Goal: Information Seeking & Learning: Learn about a topic

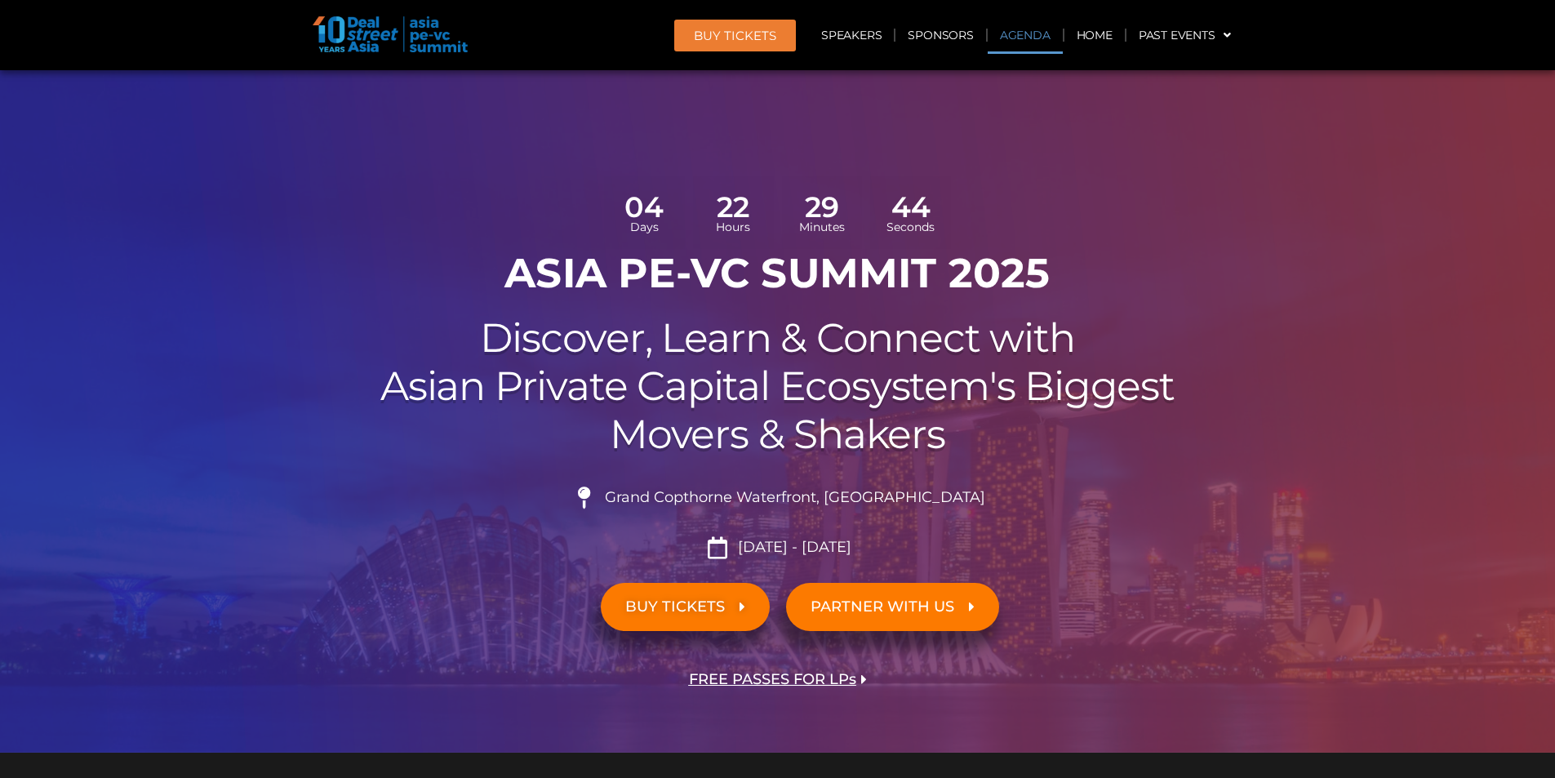
click at [1039, 35] on link "Agenda" at bounding box center [1025, 35] width 75 height 38
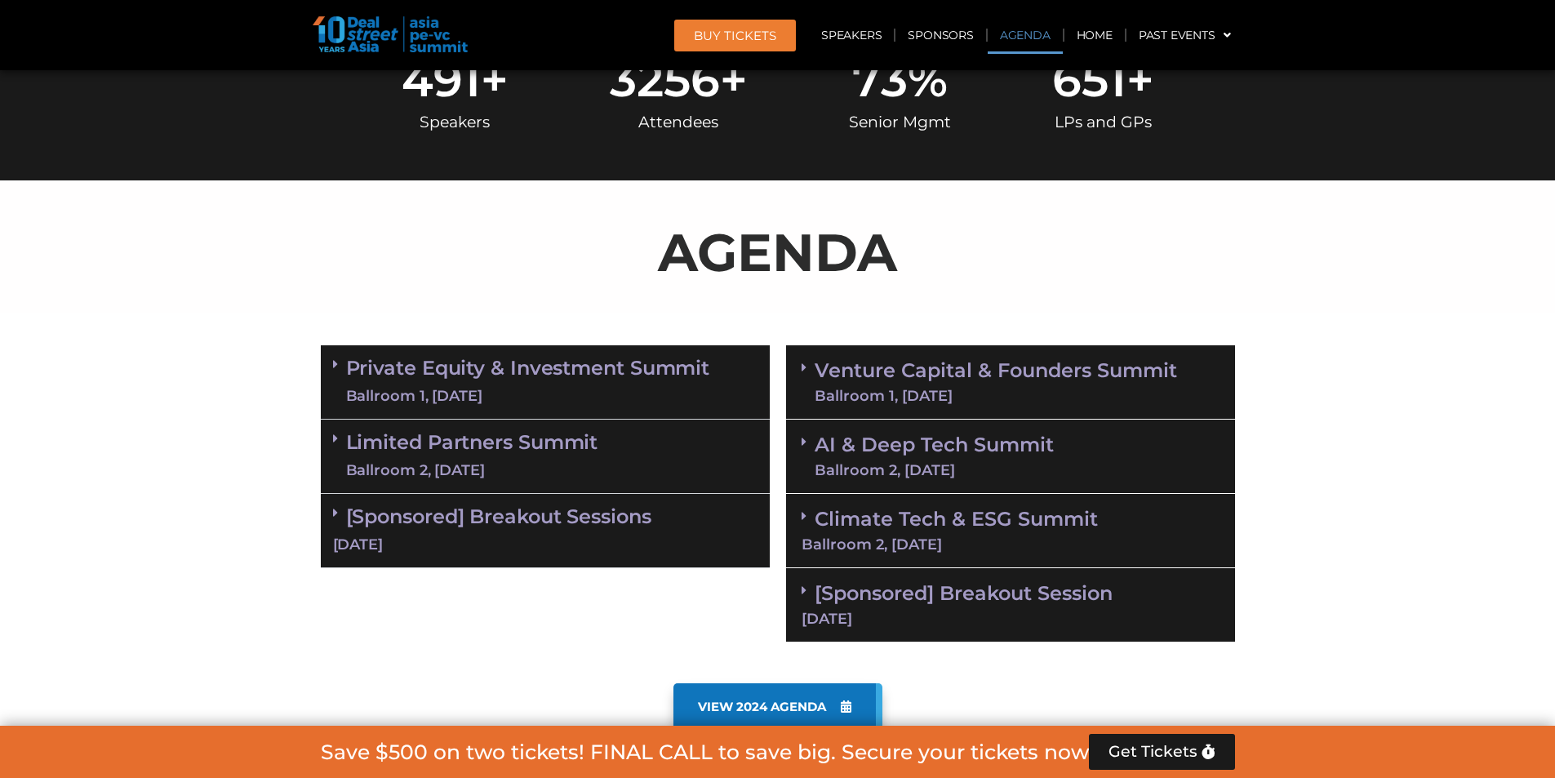
scroll to position [942, 0]
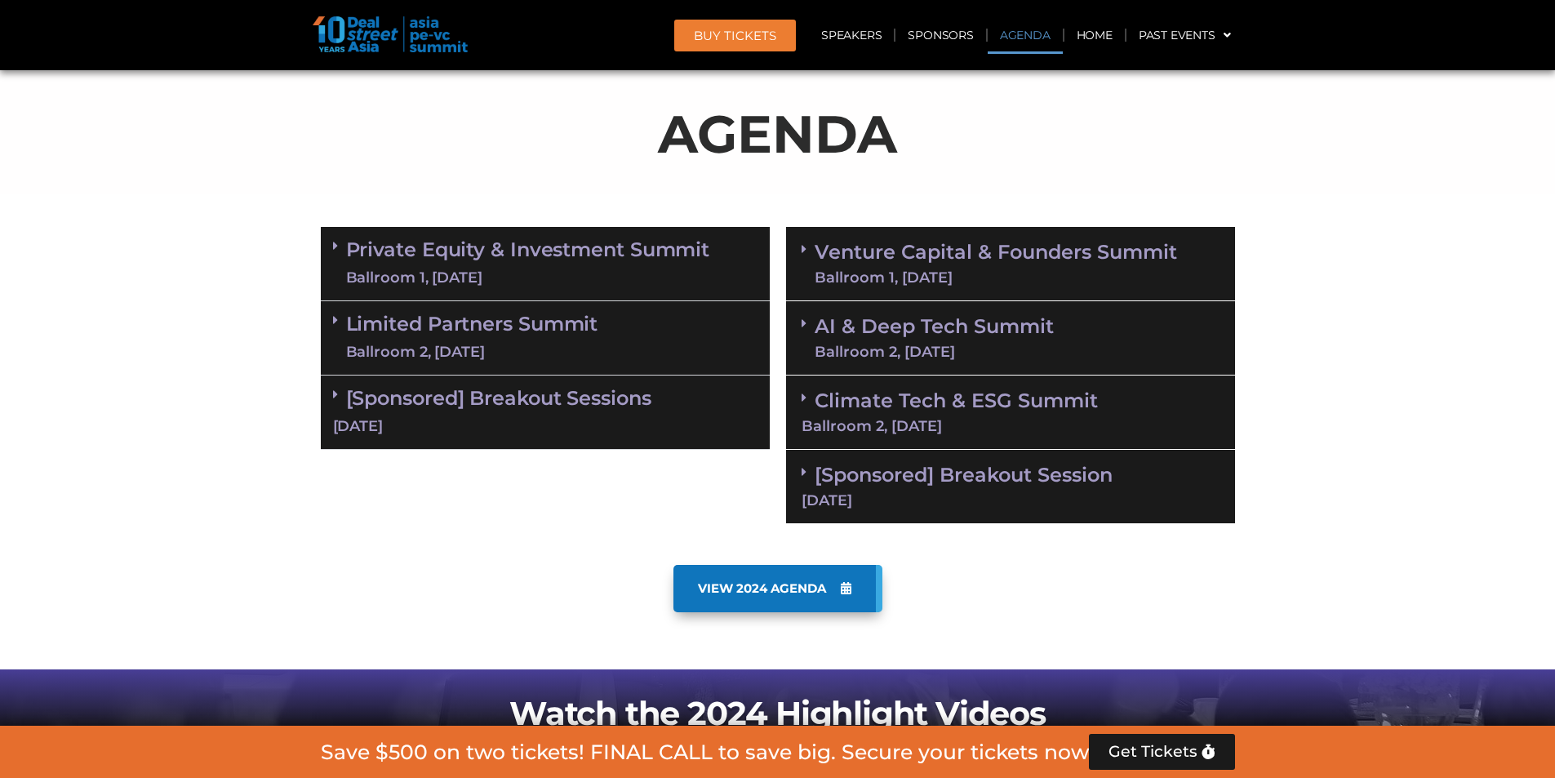
click at [534, 347] on div "Ballroom 2, [DATE]" at bounding box center [472, 352] width 252 height 20
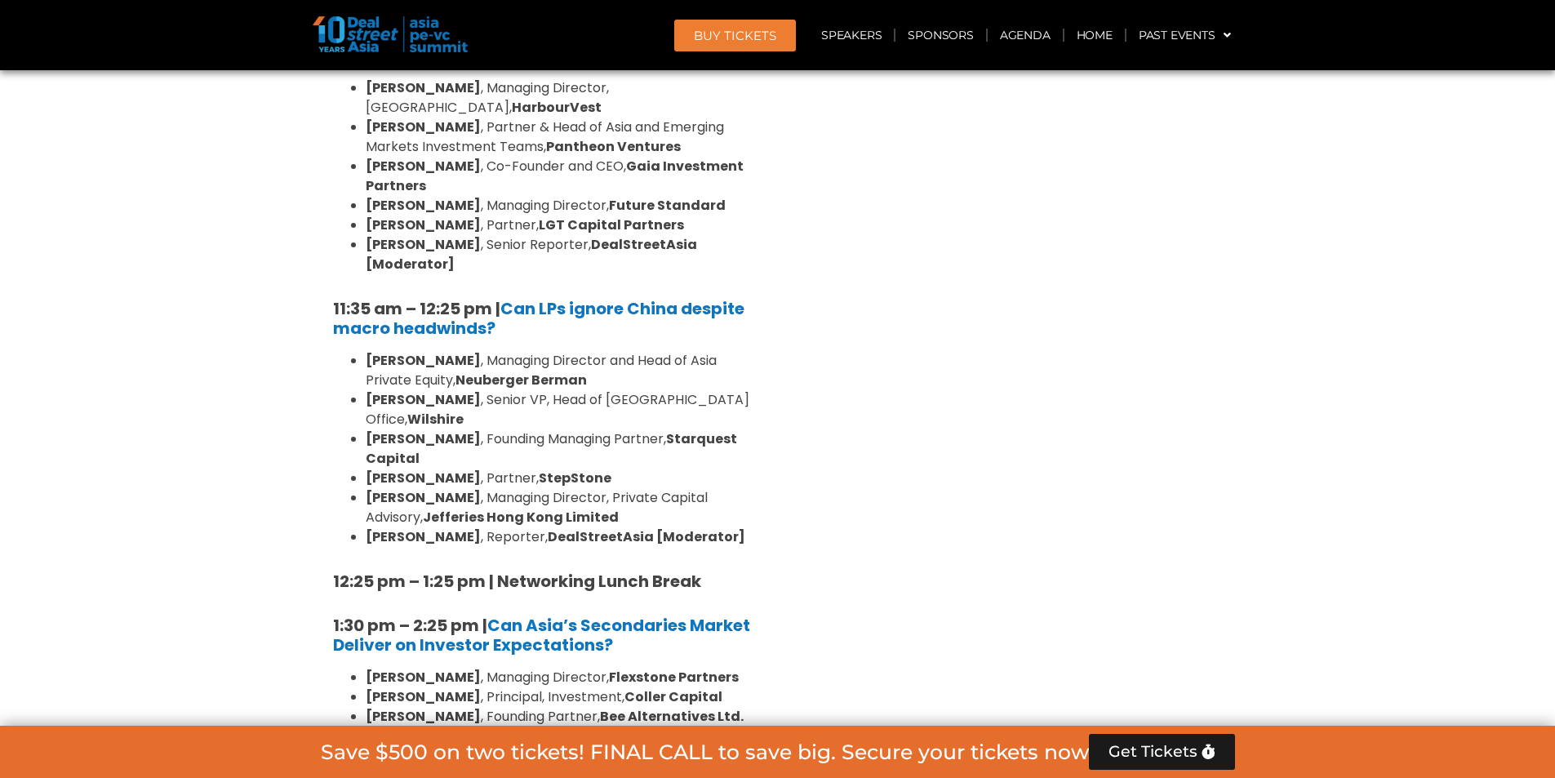
scroll to position [1432, 0]
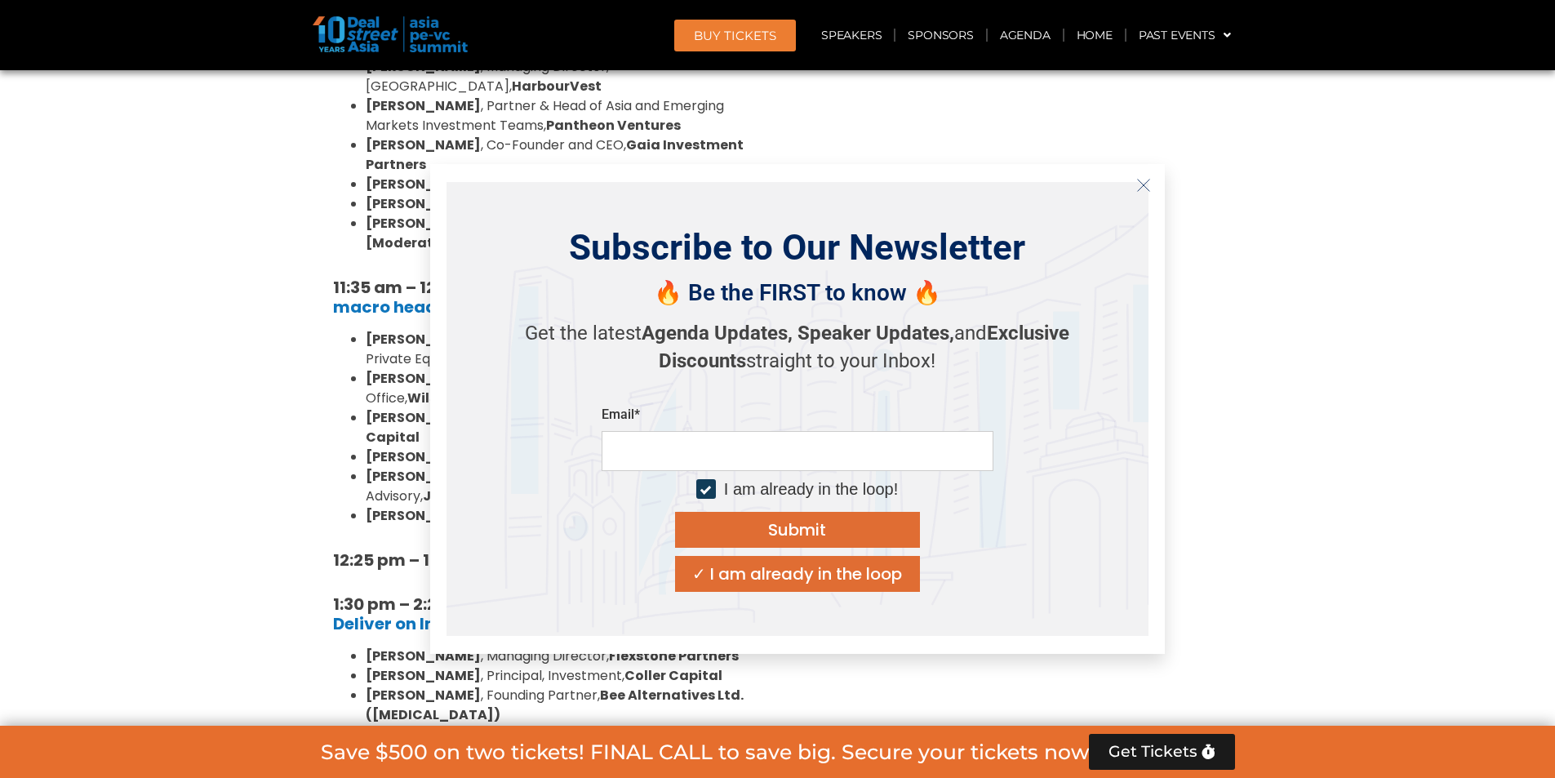
click at [1491, 276] on section "Private Equity & Investment Summit Ballroom 1, [DATE] 8:00 am – 9:00 am | Regis…" at bounding box center [777, 773] width 1555 height 2089
click at [1144, 183] on icon "Close" at bounding box center [1143, 185] width 15 height 15
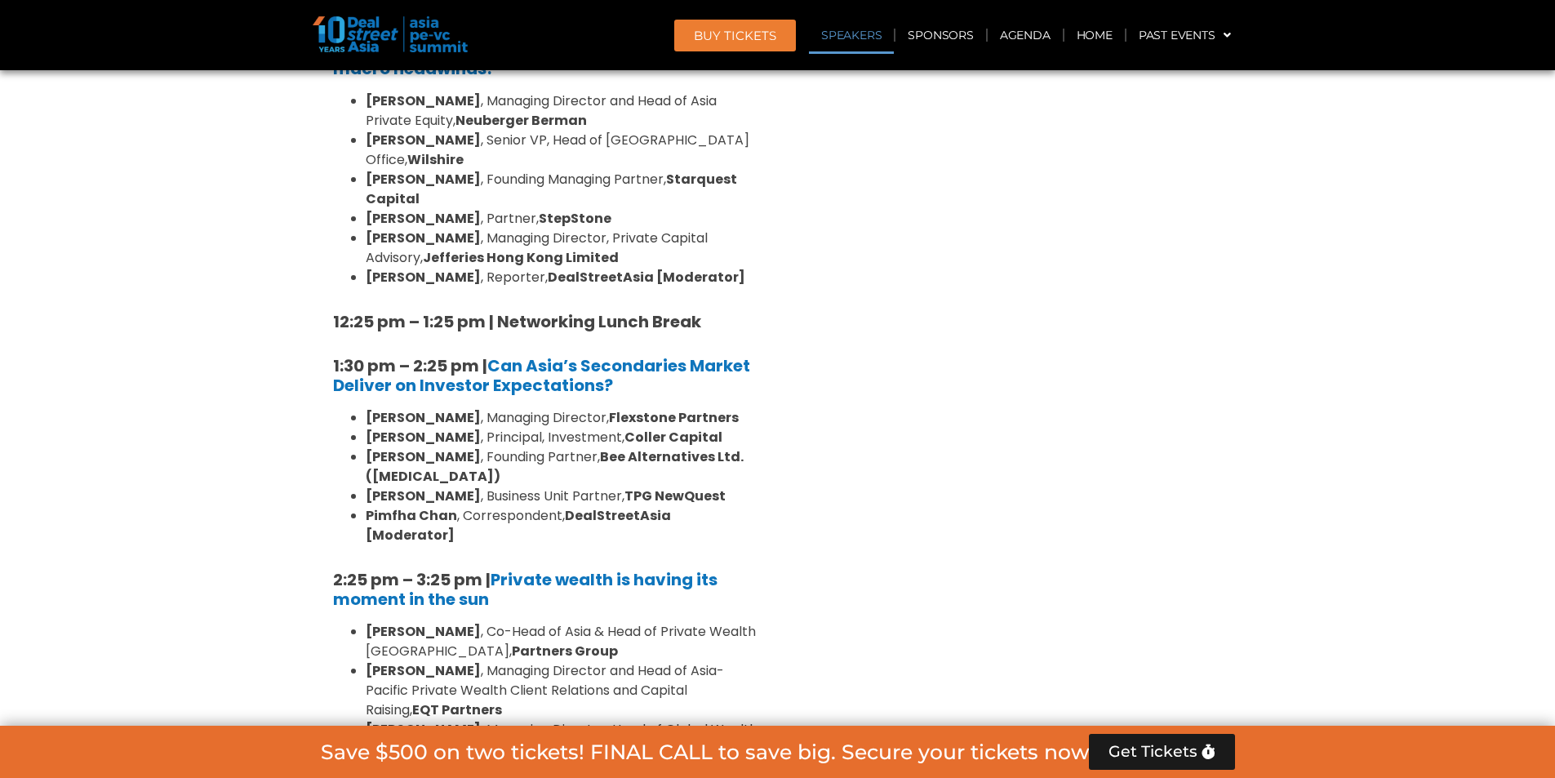
scroll to position [1677, 0]
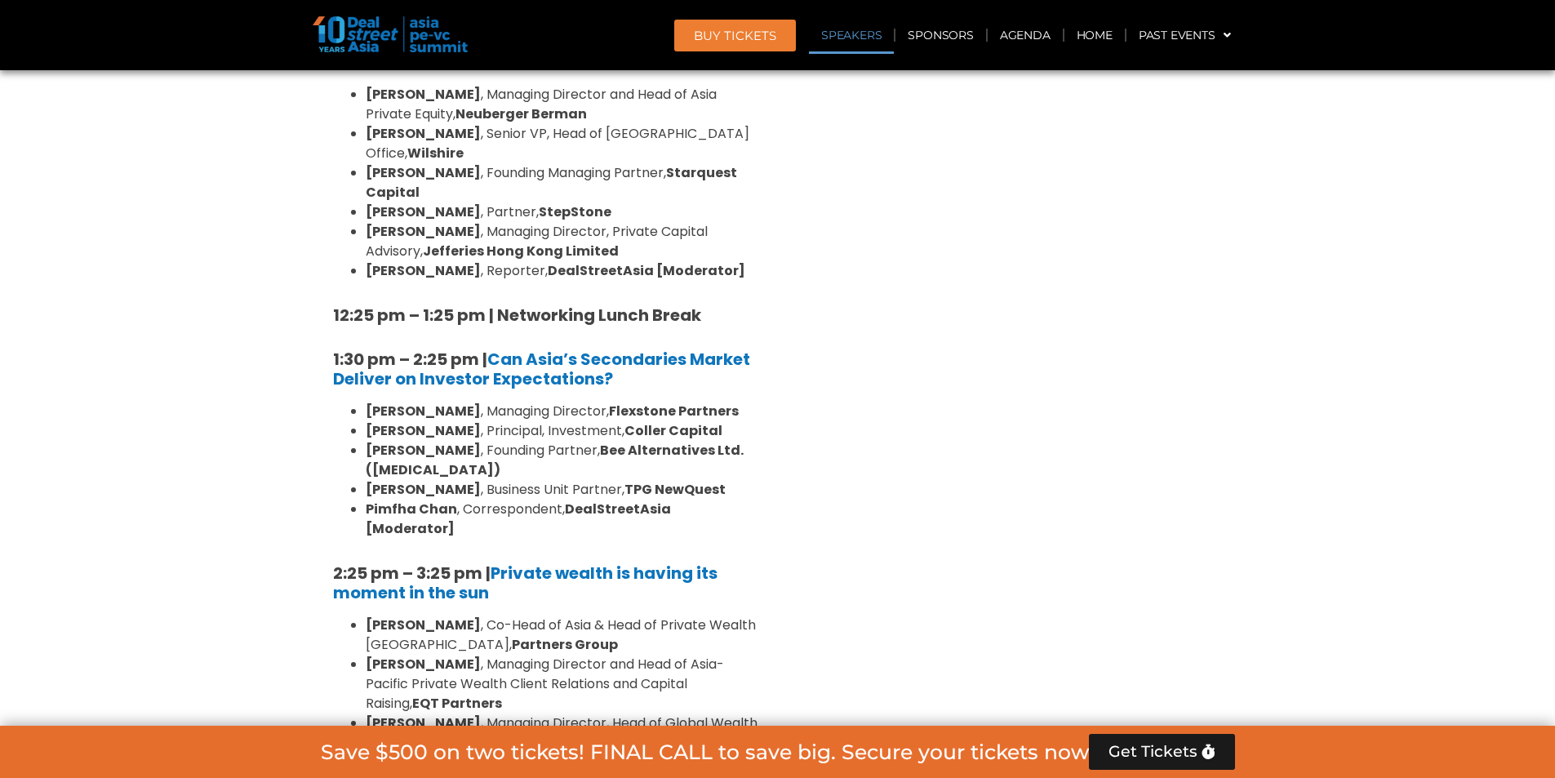
click at [789, 366] on div "Venture Capital & Founders​ Summit Ballroom 1, [DATE] 8:00 am – 9:00 am | Regis…" at bounding box center [1010, 528] width 465 height 2089
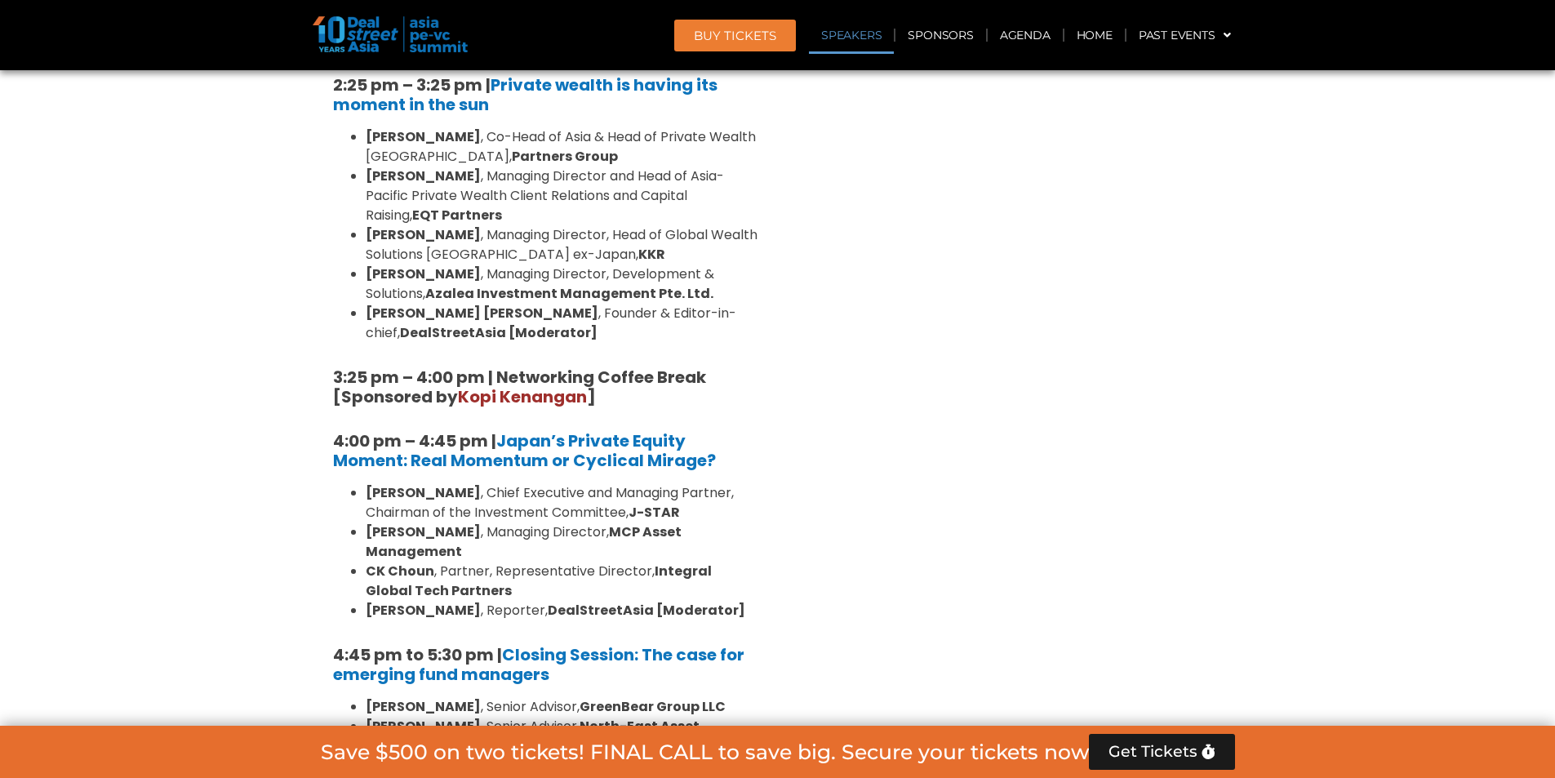
scroll to position [2166, 0]
drag, startPoint x: 711, startPoint y: 300, endPoint x: 738, endPoint y: 362, distance: 66.9
click at [738, 362] on div "10:40 am – 10:45 am | Welcome Address by [PERSON_NAME] [PERSON_NAME], Founder &…" at bounding box center [545, 75] width 449 height 1851
click at [738, 429] on h5 "4:00 pm – 4:45 pm | Japan’s Private Equity Moment: Real Momentum or Cyclical Mi…" at bounding box center [545, 448] width 424 height 39
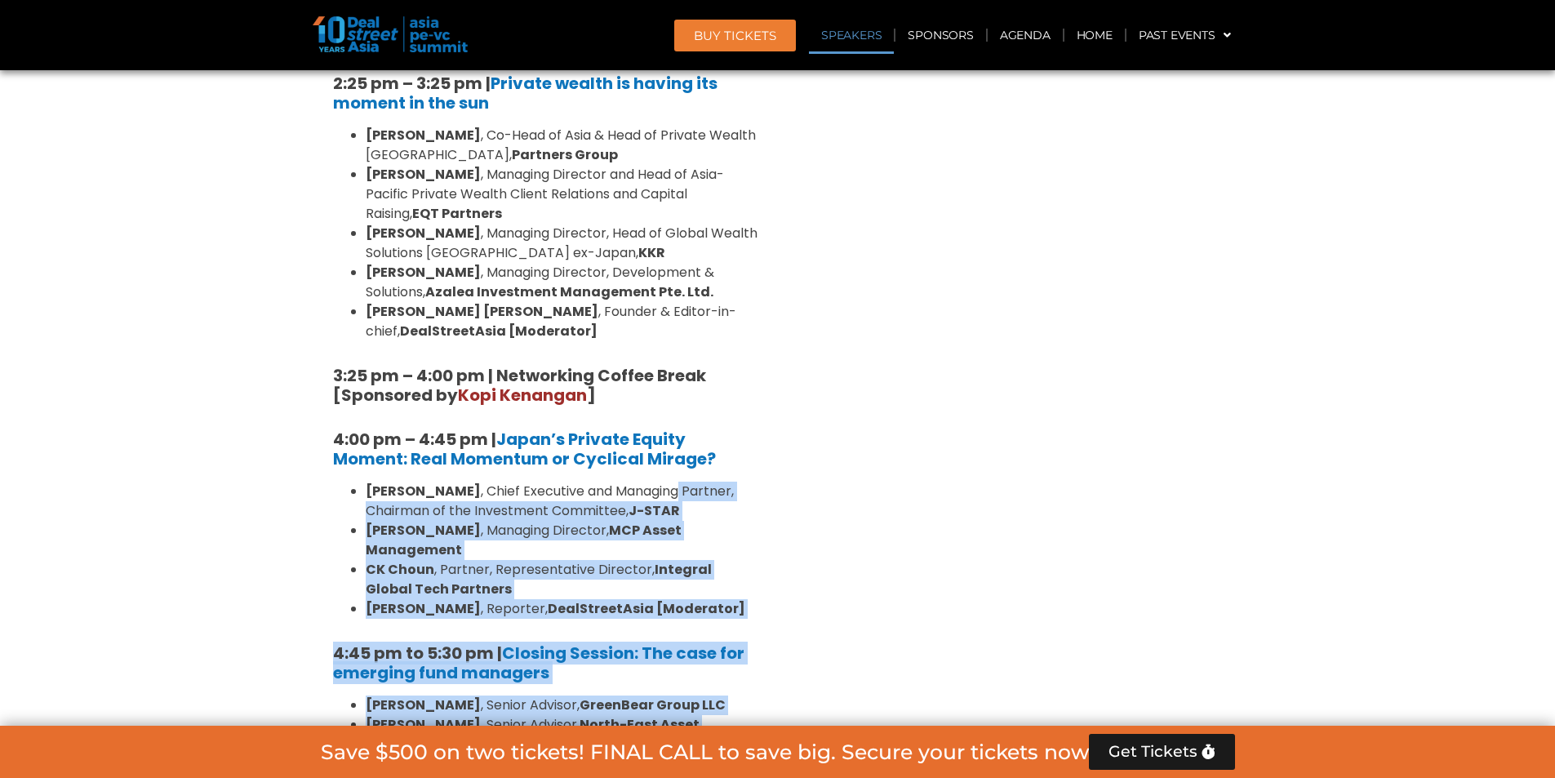
drag, startPoint x: 758, startPoint y: 373, endPoint x: 793, endPoint y: 525, distance: 156.0
click at [793, 525] on div "Private Equity & Investment Summit Ballroom 1, [DATE] 8:00 am – 9:00 am | Regis…" at bounding box center [778, 38] width 931 height 2089
click at [793, 525] on div "Venture Capital & Founders​ Summit Ballroom 1, [DATE] 8:00 am – 9:00 am | Regis…" at bounding box center [1010, 38] width 465 height 2089
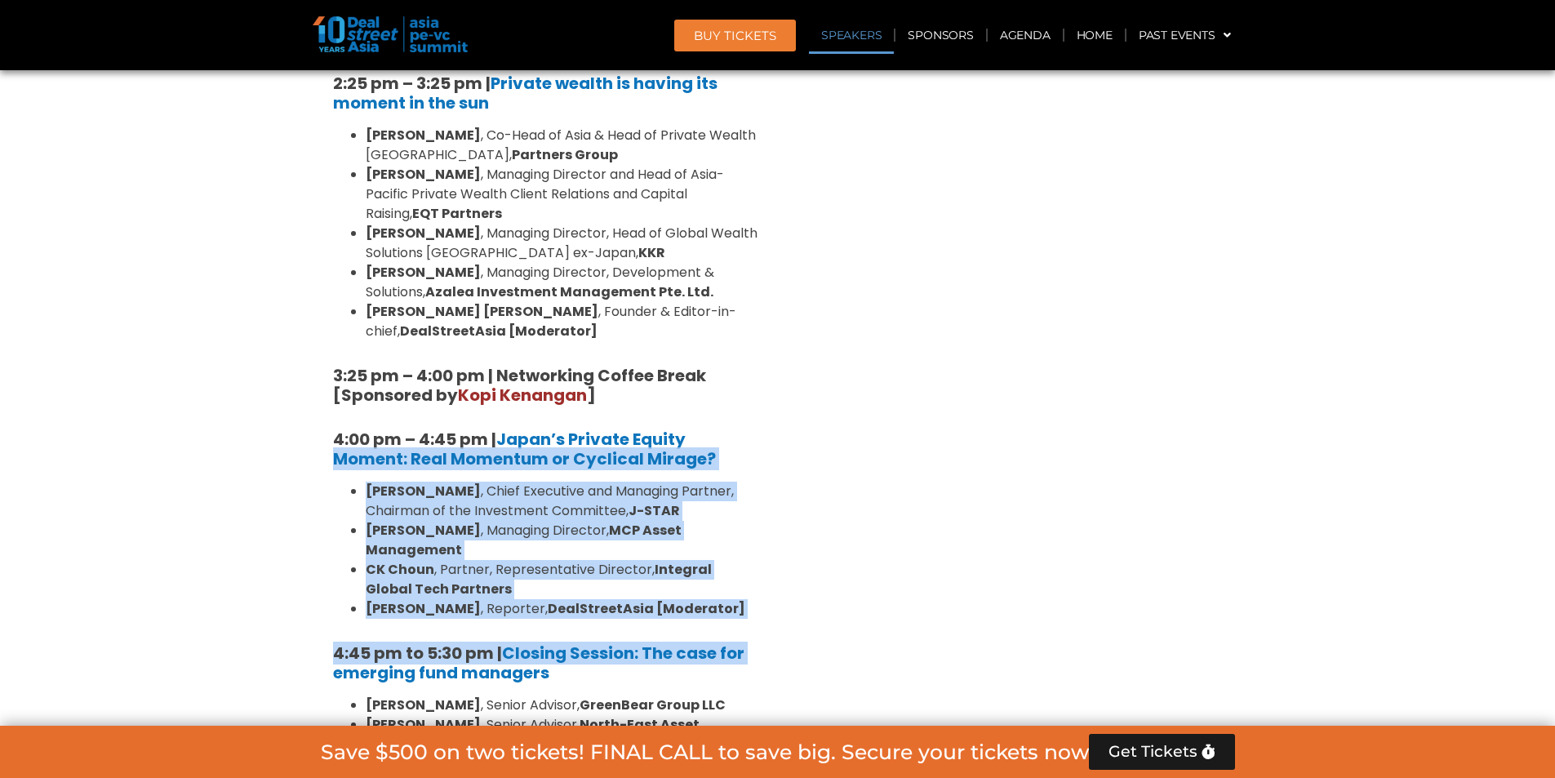
drag, startPoint x: 766, startPoint y: 342, endPoint x: 759, endPoint y: 522, distance: 179.7
click at [759, 522] on div "10:40 am – 10:45 am | Welcome Address by [PERSON_NAME] [PERSON_NAME], Founder &…" at bounding box center [545, 75] width 449 height 1851
click at [762, 513] on div "10:40 am – 10:45 am | Welcome Address by [PERSON_NAME] [PERSON_NAME], Founder &…" at bounding box center [545, 75] width 449 height 1851
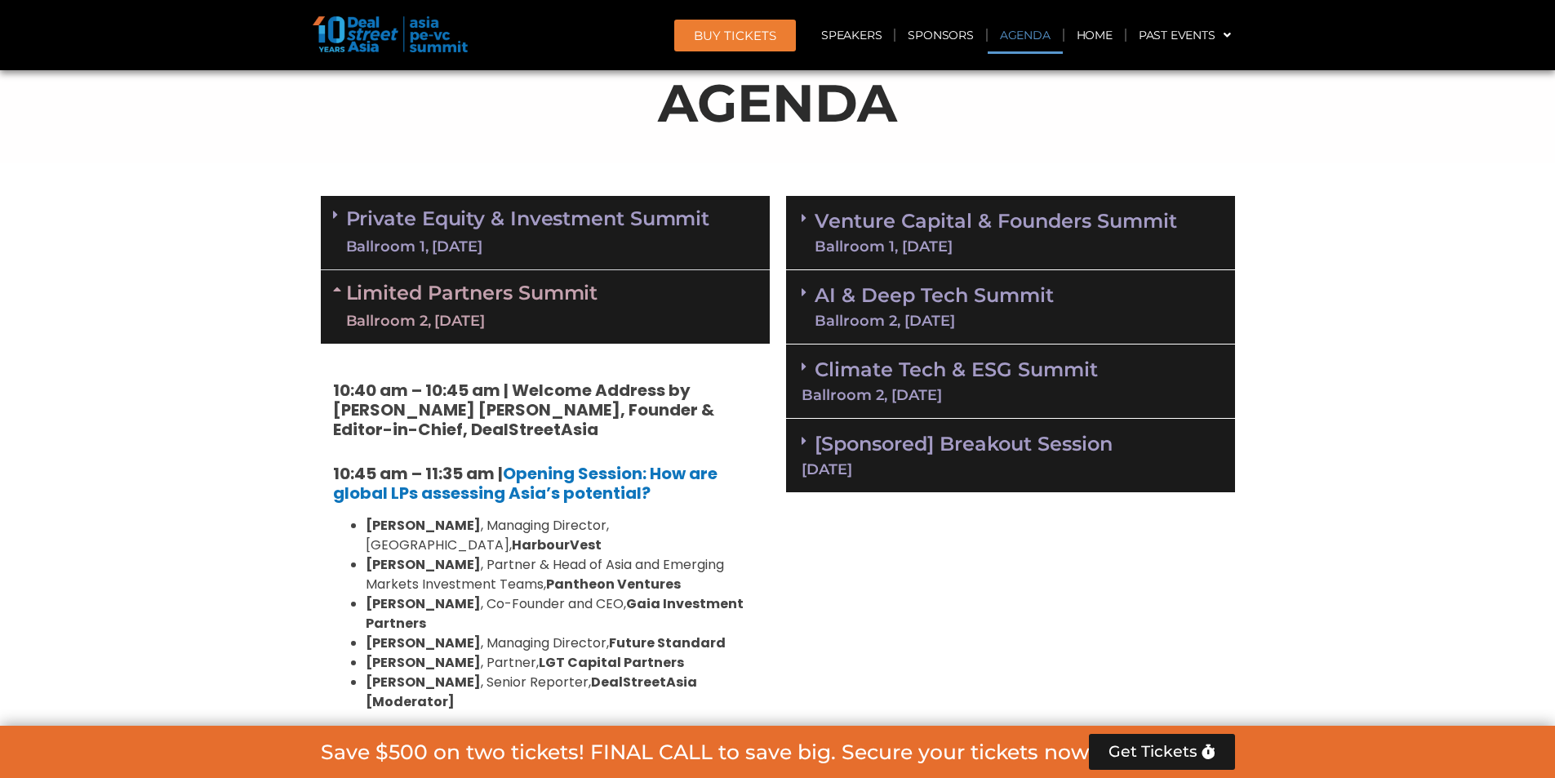
scroll to position [1024, 0]
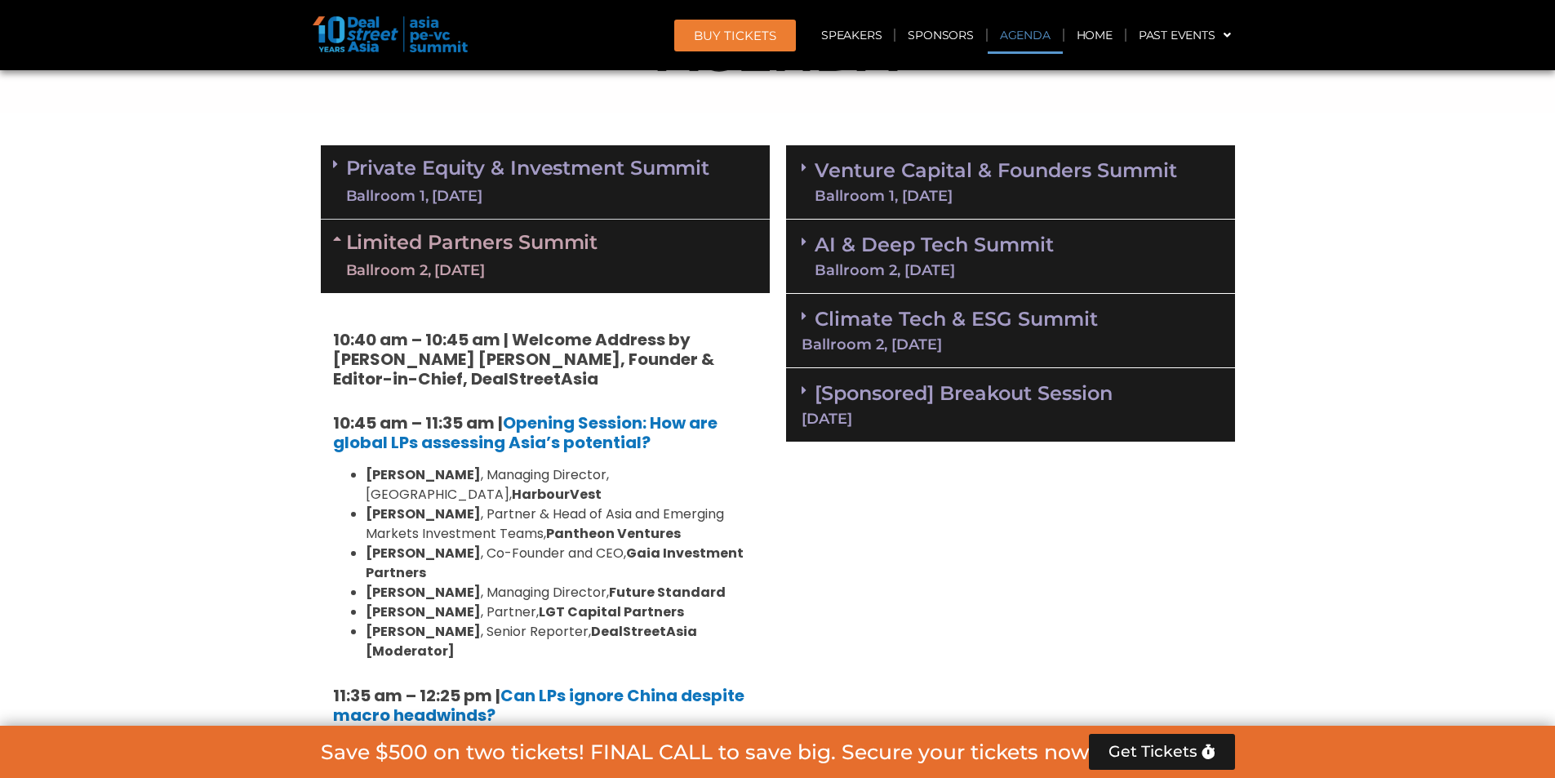
click at [482, 272] on div "Ballroom 2, [DATE]" at bounding box center [472, 270] width 252 height 20
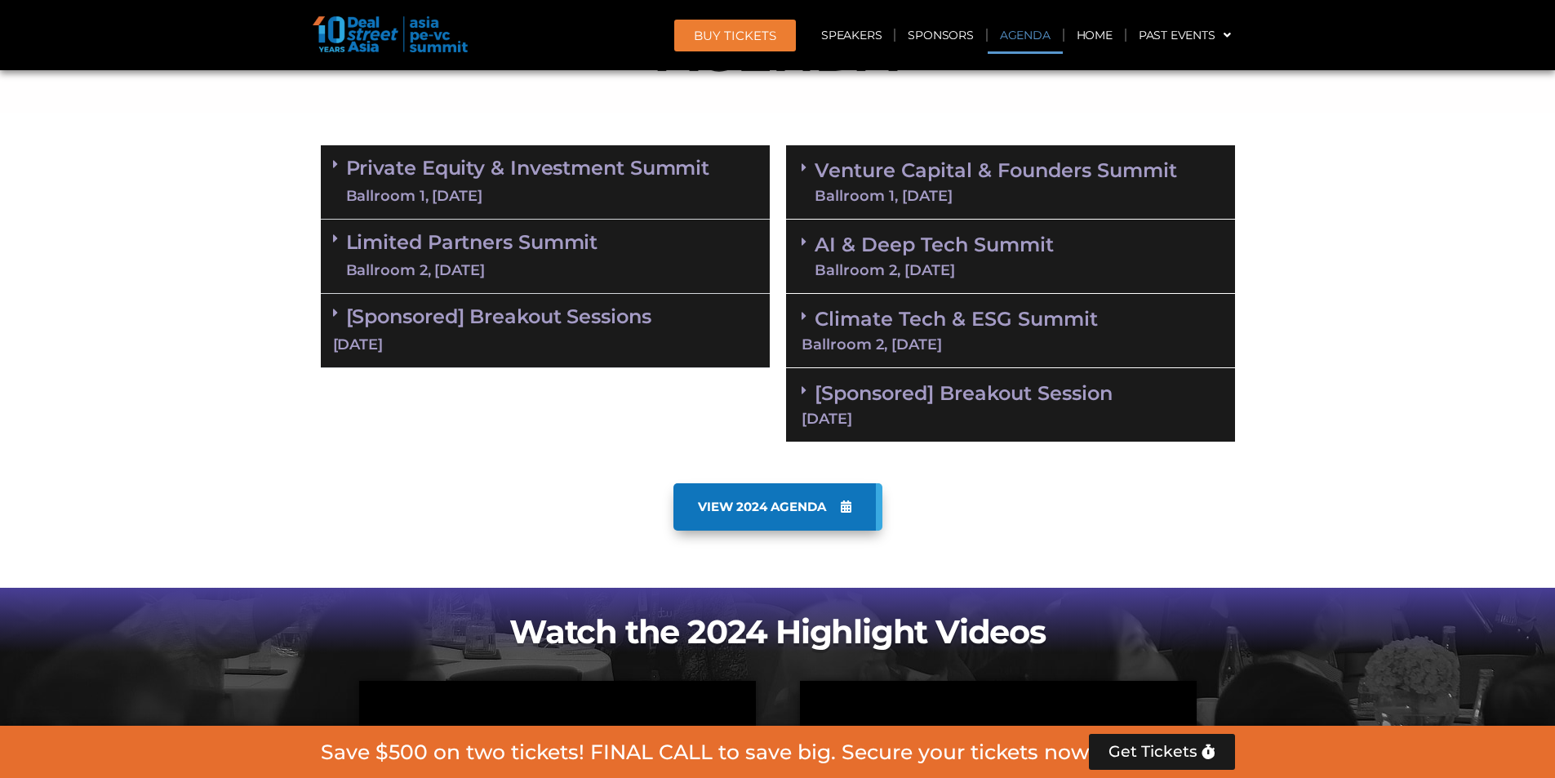
click at [1323, 255] on section "Private Equity & Investment Summit Ballroom 1, [DATE] 8:00 am – 9:00 am | Regis…" at bounding box center [777, 293] width 1555 height 313
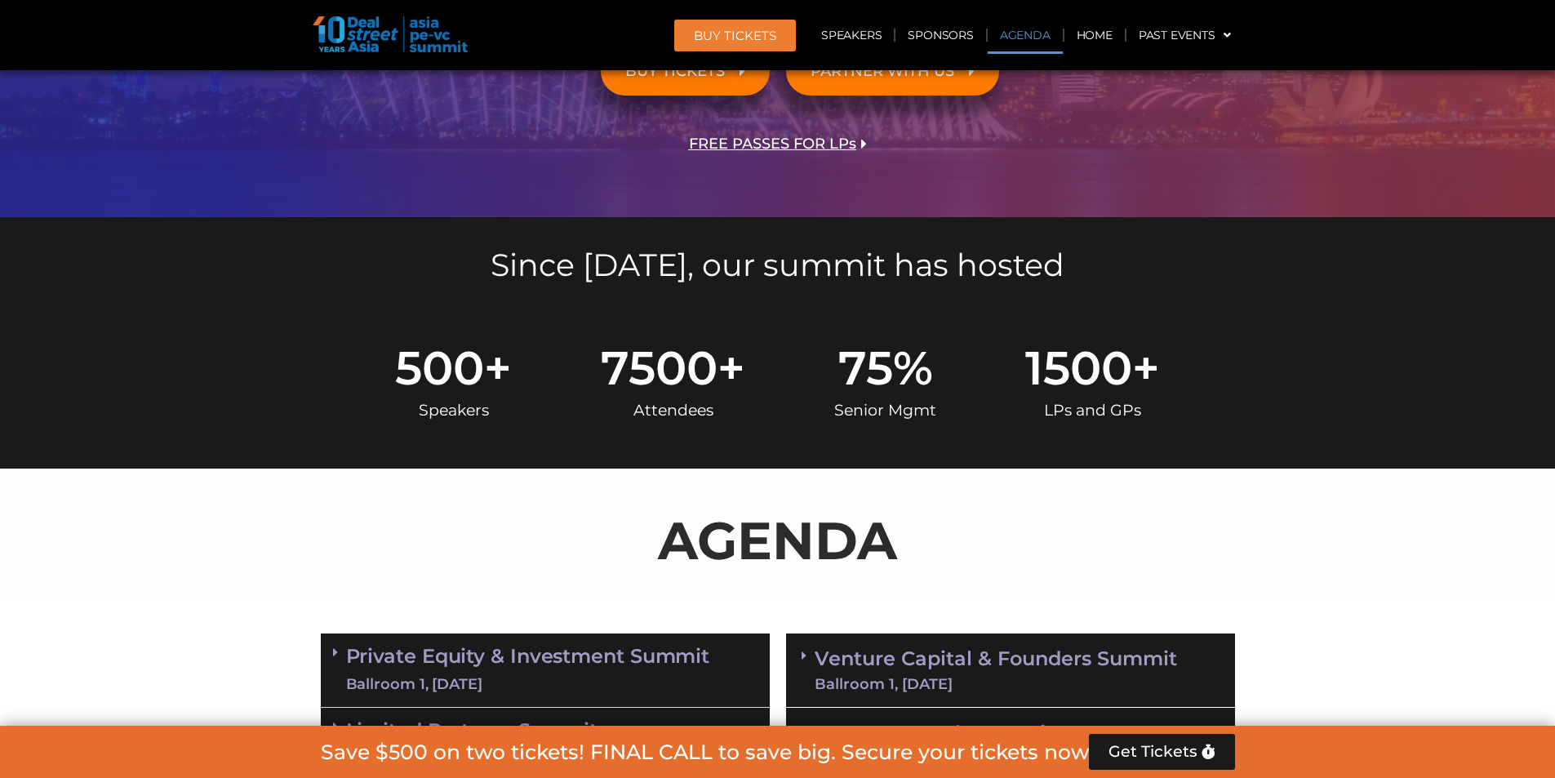
scroll to position [0, 0]
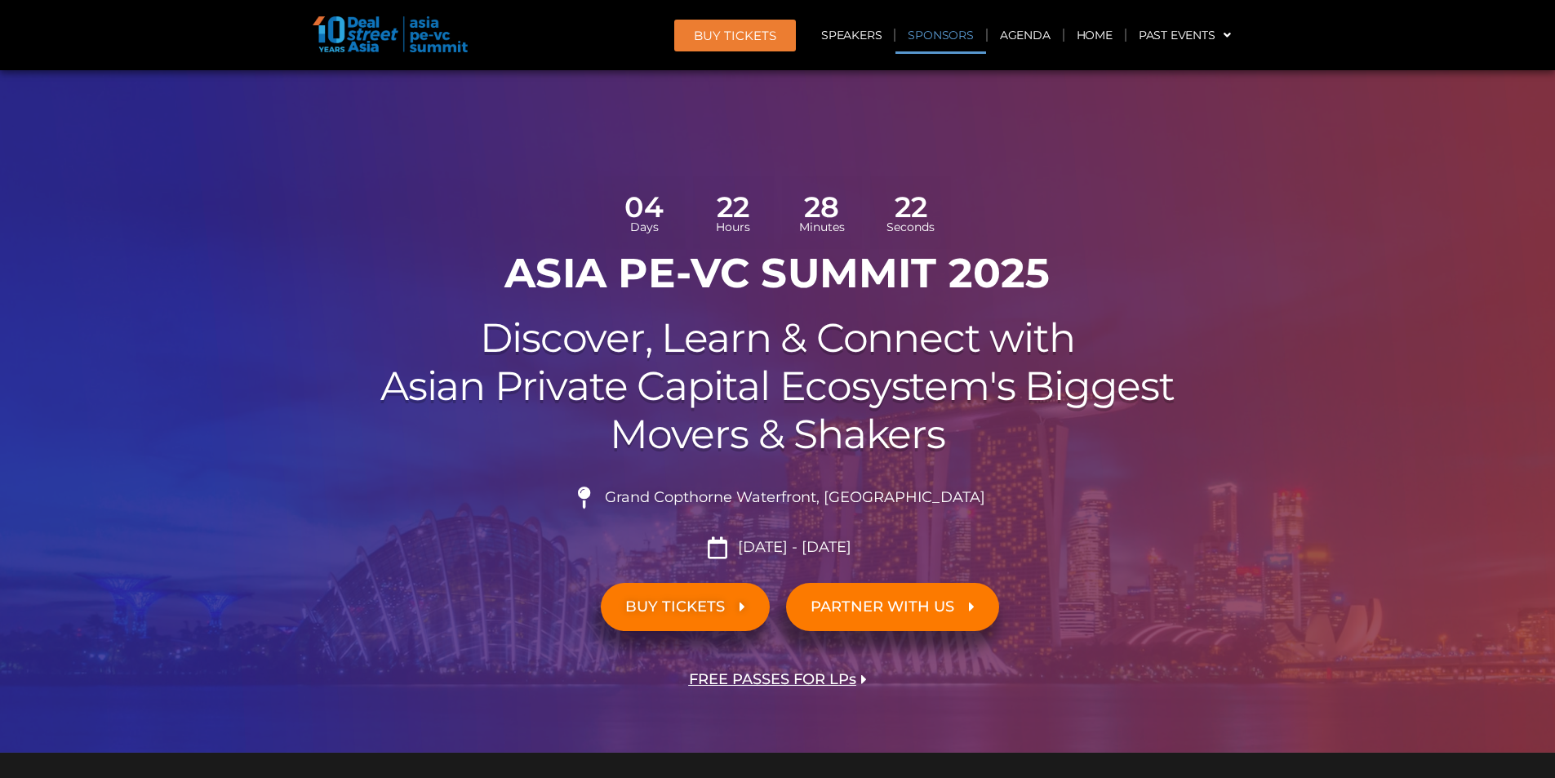
click at [916, 34] on link "Sponsors" at bounding box center [940, 35] width 90 height 38
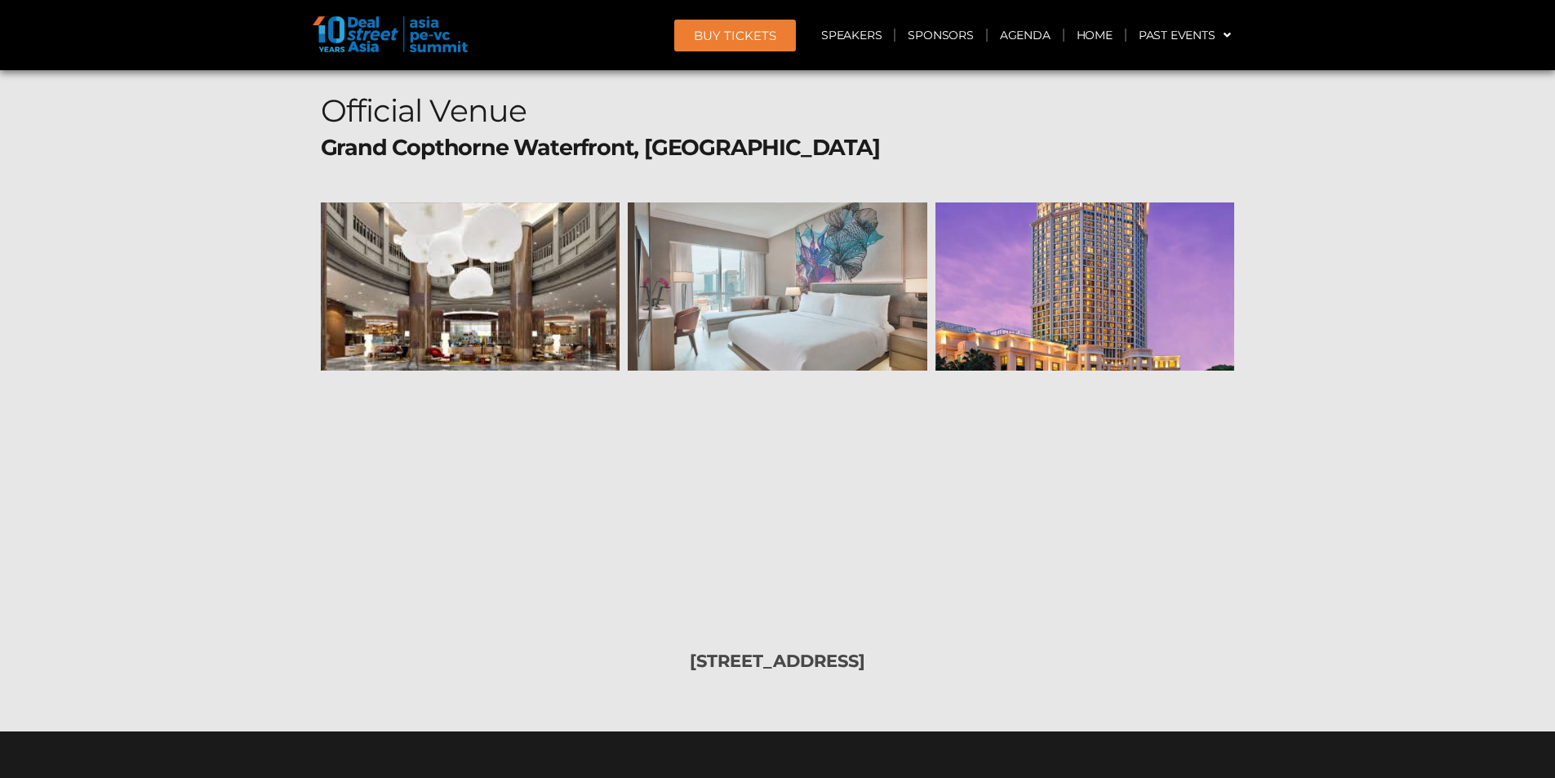
scroll to position [16083, 0]
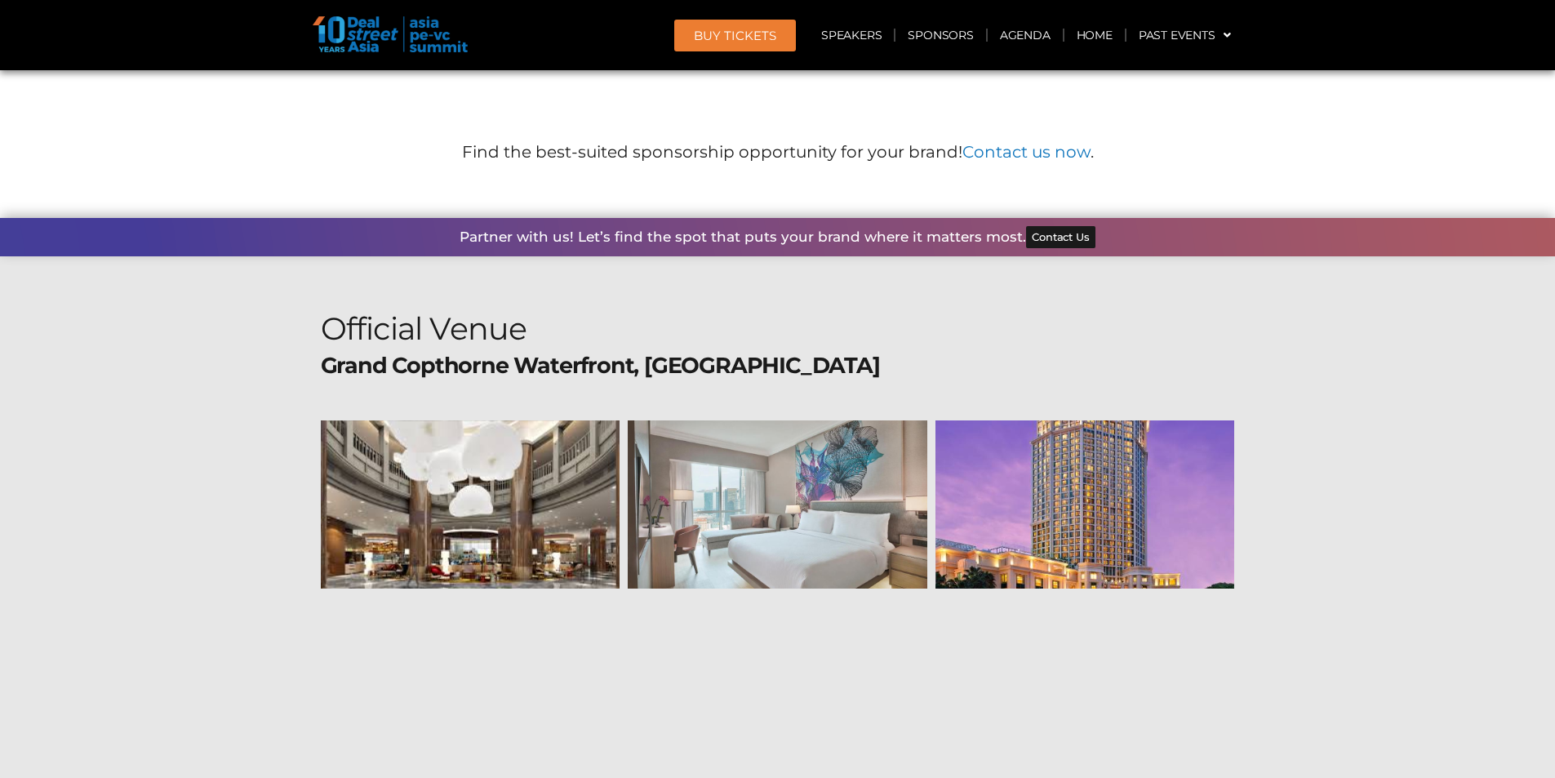
click at [1330, 425] on section "Official Venue [GEOGRAPHIC_DATA], [GEOGRAPHIC_DATA] [STREET_ADDRESS]" at bounding box center [777, 602] width 1555 height 693
click at [1335, 424] on section "Official Venue [GEOGRAPHIC_DATA], [GEOGRAPHIC_DATA] [STREET_ADDRESS]" at bounding box center [777, 602] width 1555 height 693
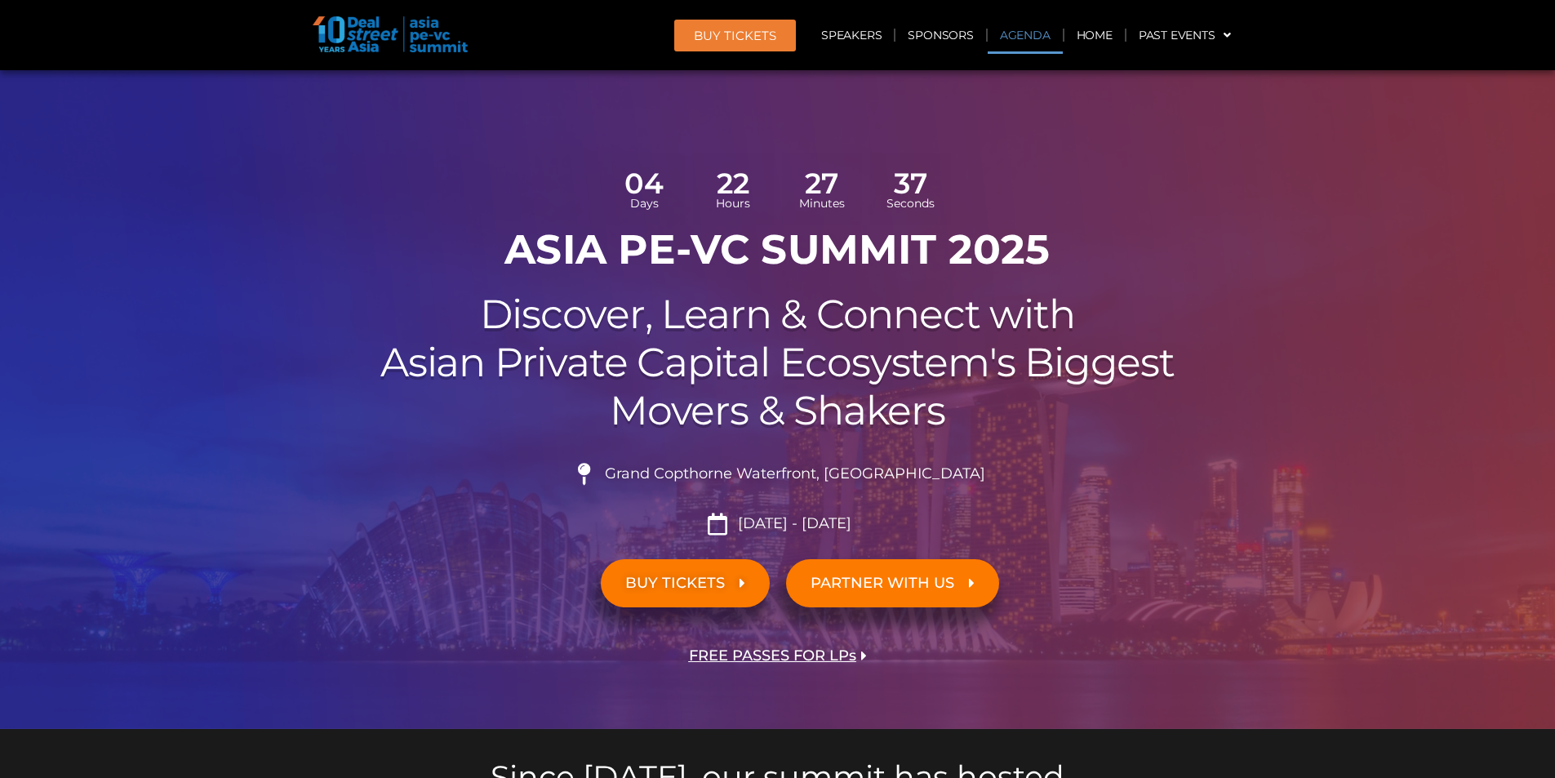
scroll to position [0, 0]
